Goal: Information Seeking & Learning: Learn about a topic

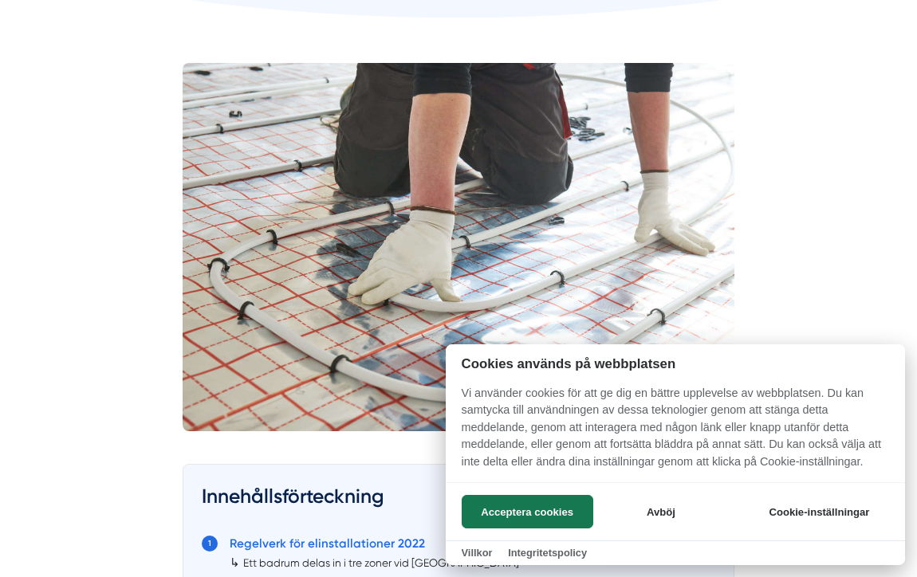
scroll to position [463, 0]
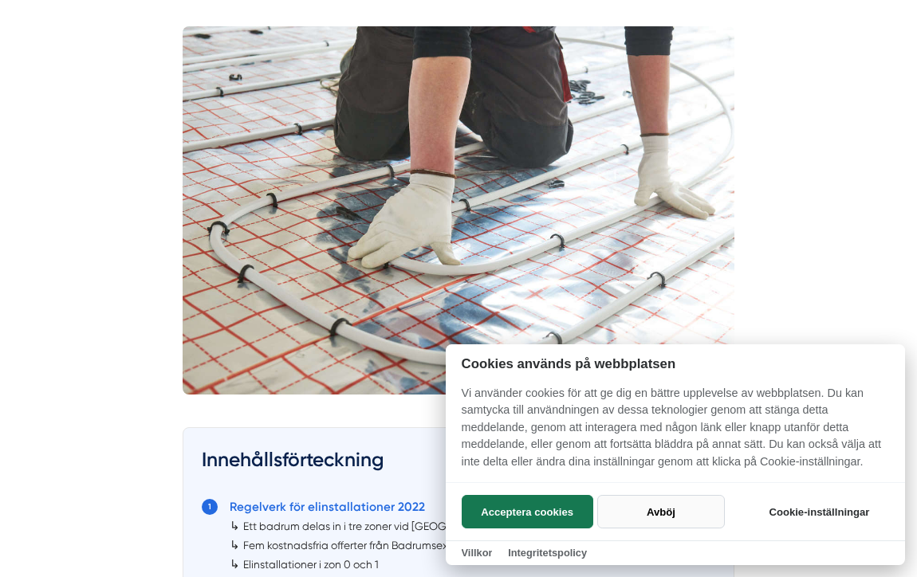
click at [663, 511] on button "Avböj" at bounding box center [660, 511] width 127 height 33
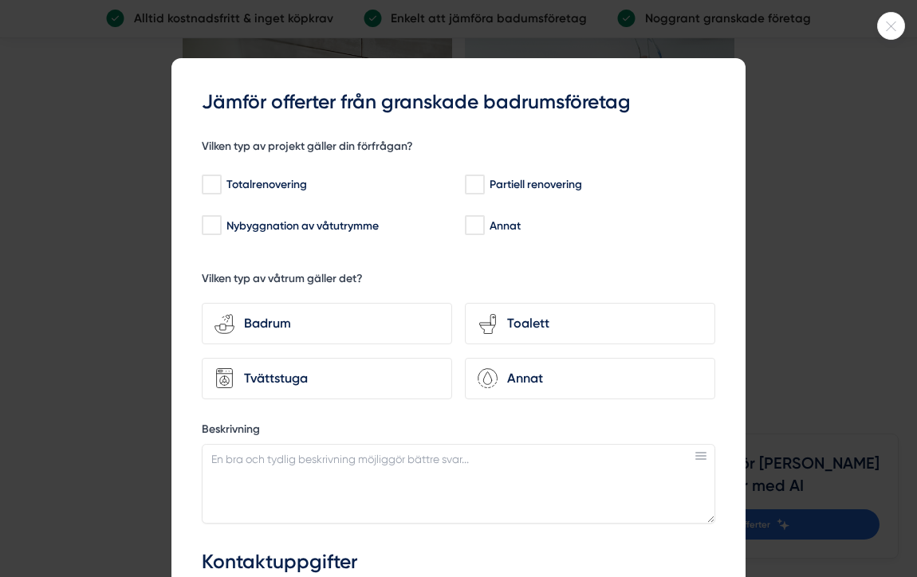
scroll to position [4322, 0]
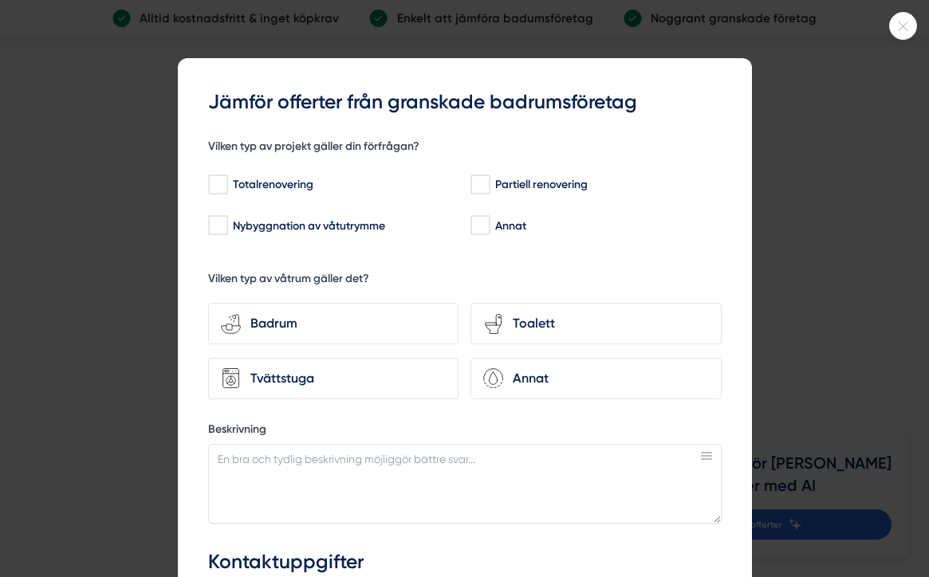
click at [901, 28] on icon at bounding box center [903, 27] width 26 height 10
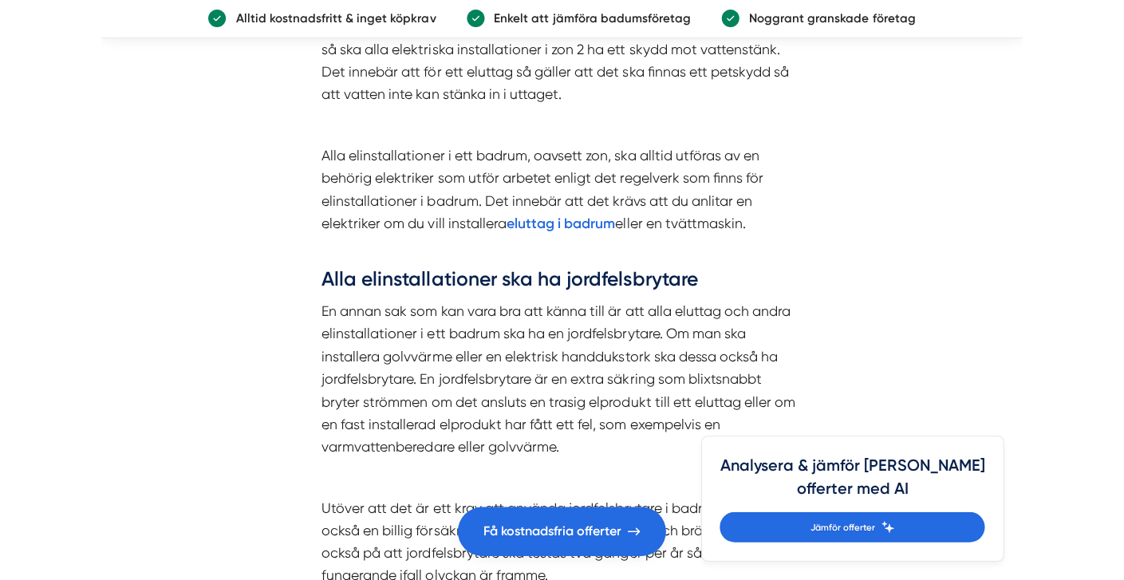
scroll to position [3556, 0]
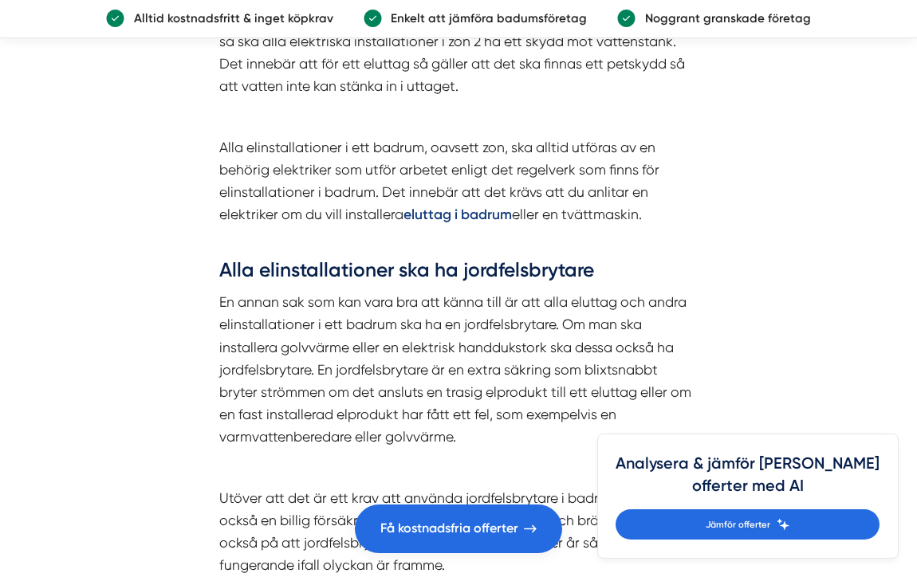
click at [459, 206] on strong "eluttag i badrum" at bounding box center [458, 214] width 108 height 17
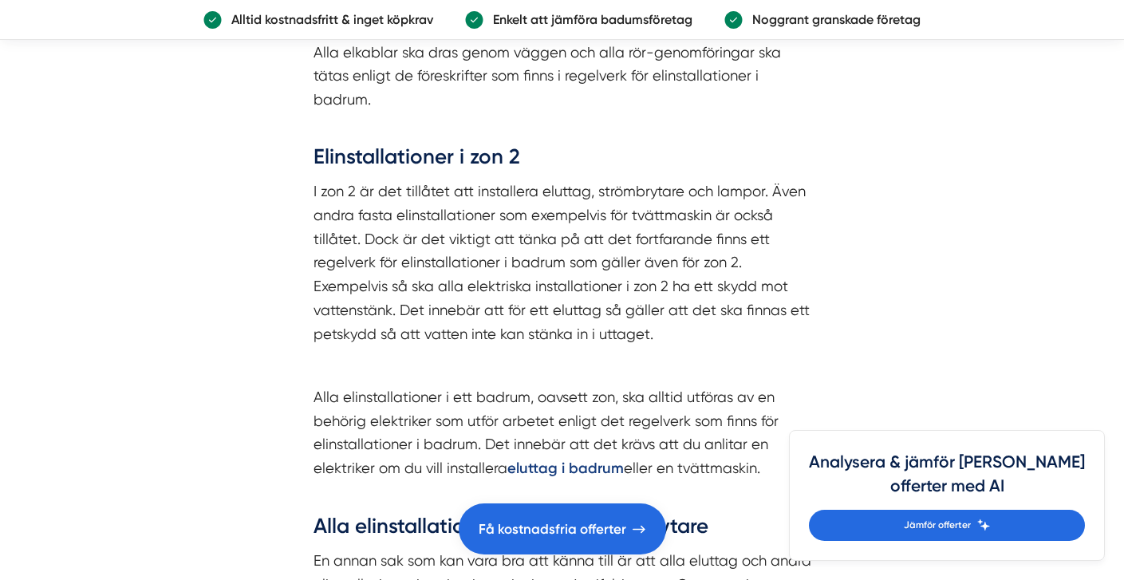
scroll to position [3560, 0]
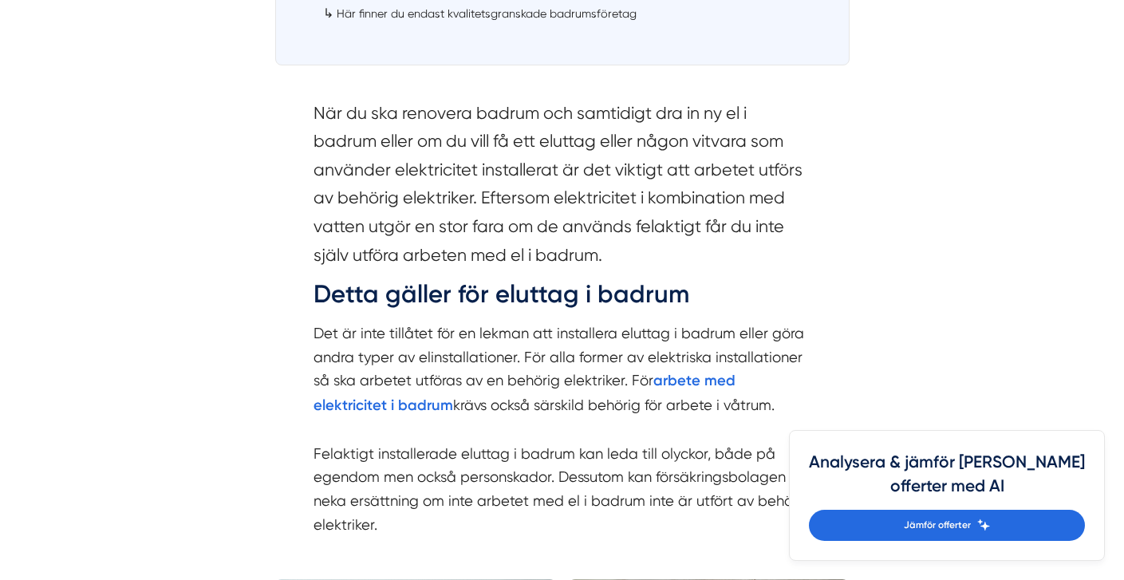
scroll to position [1251, 0]
